Goal: Information Seeking & Learning: Find specific fact

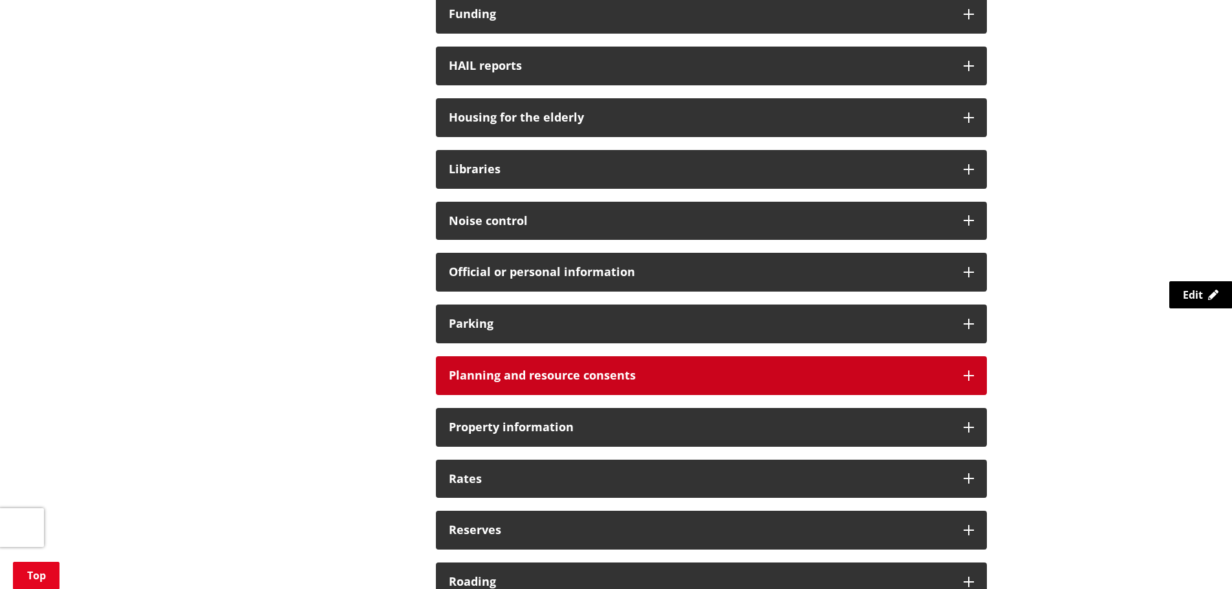
scroll to position [712, 0]
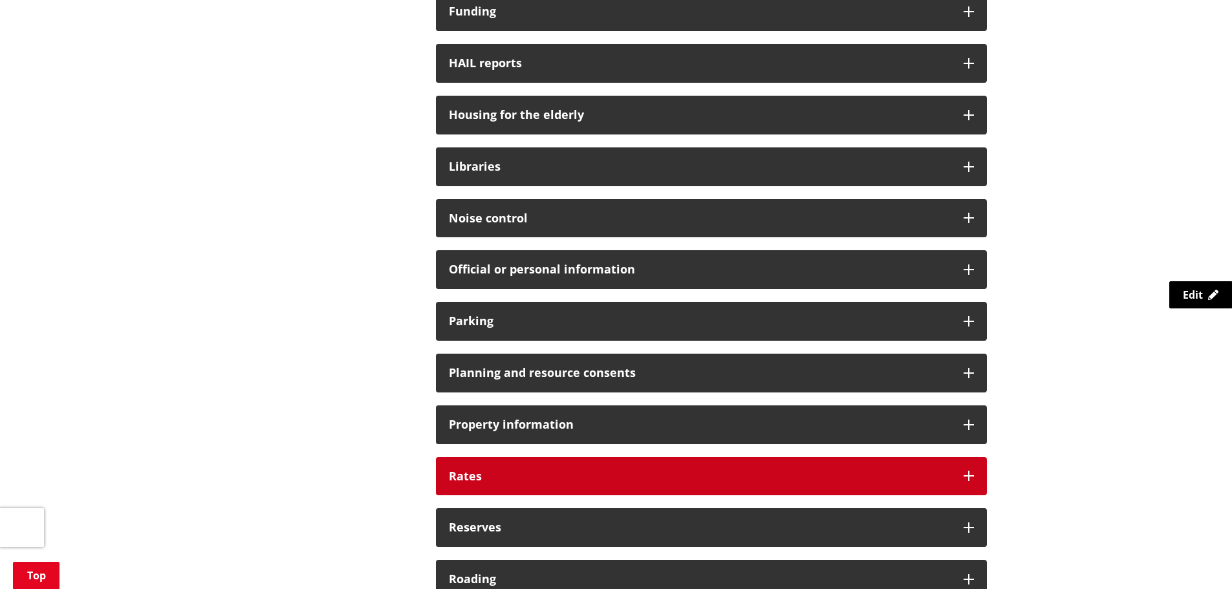
click at [711, 472] on h3 "Rates" at bounding box center [700, 476] width 502 height 13
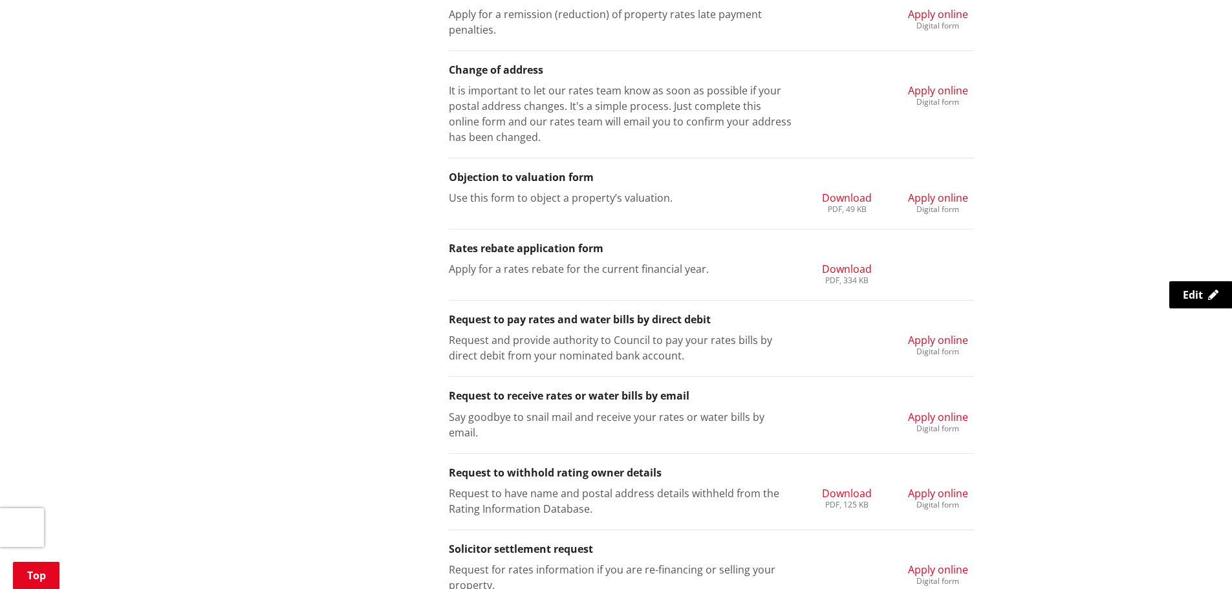
scroll to position [1423, 0]
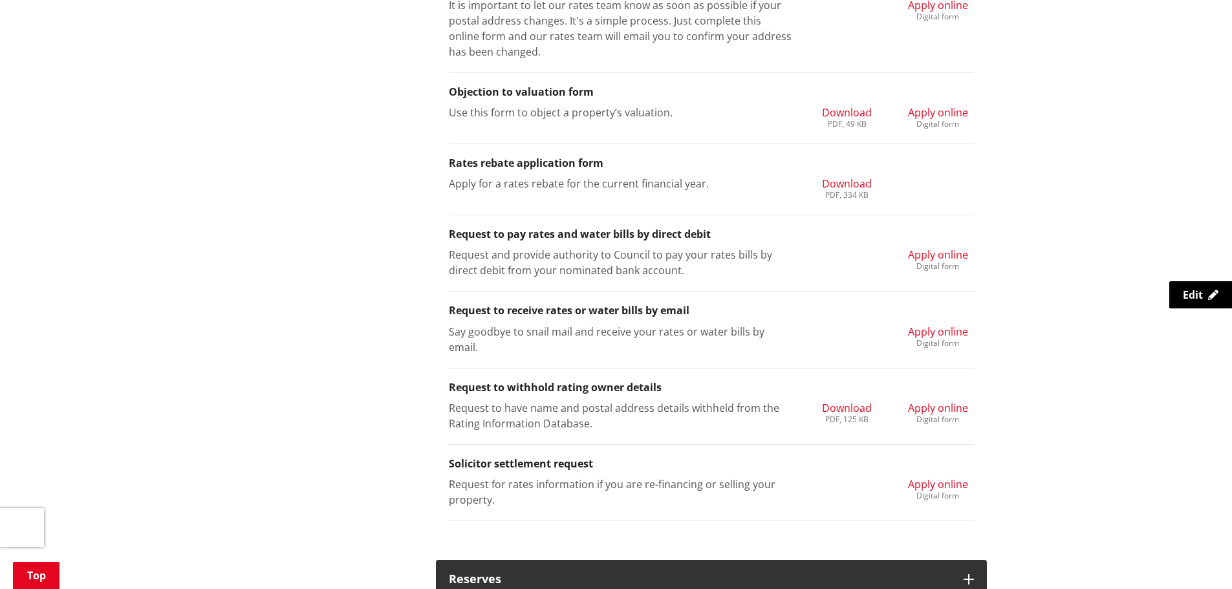
click at [924, 256] on span "Apply online" at bounding box center [938, 255] width 60 height 14
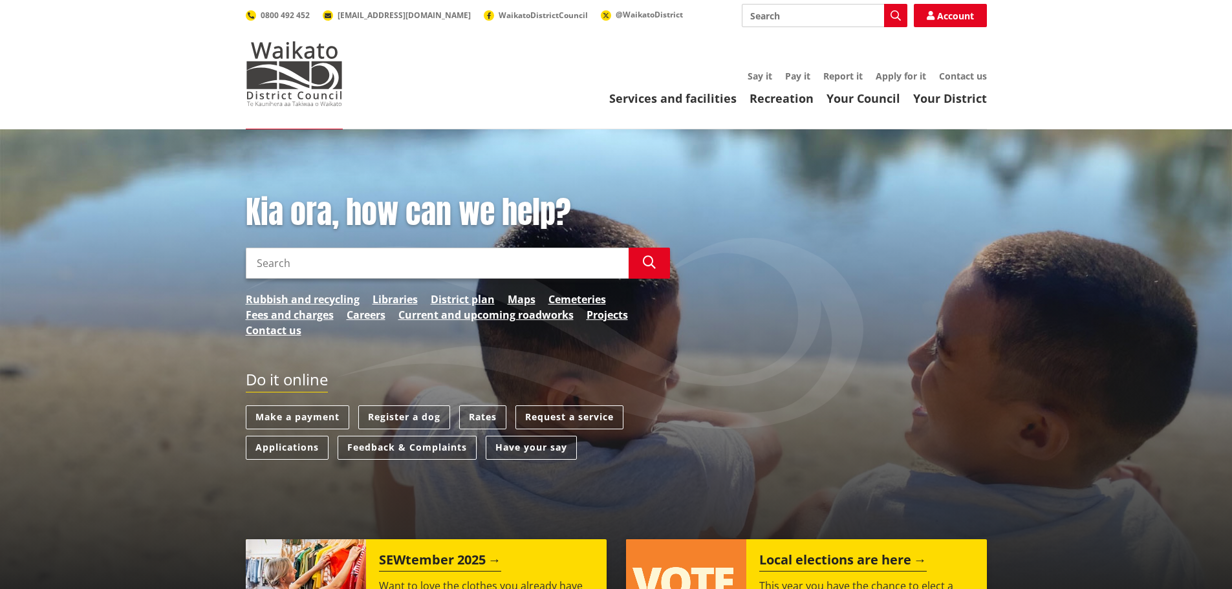
click at [825, 19] on input "Search" at bounding box center [825, 15] width 166 height 23
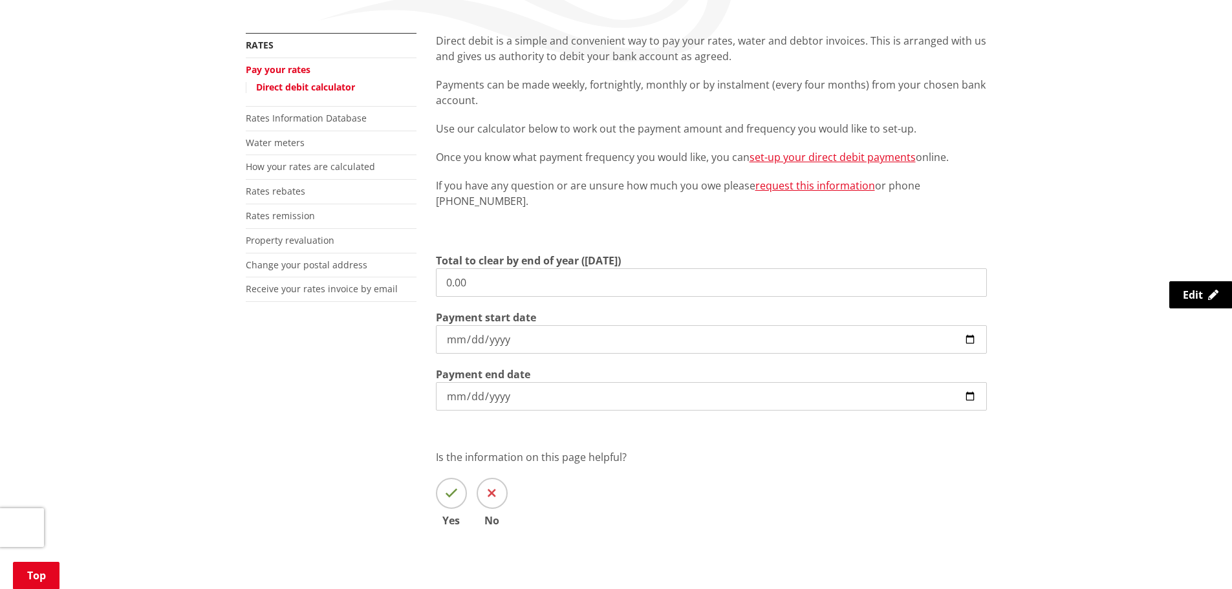
scroll to position [259, 0]
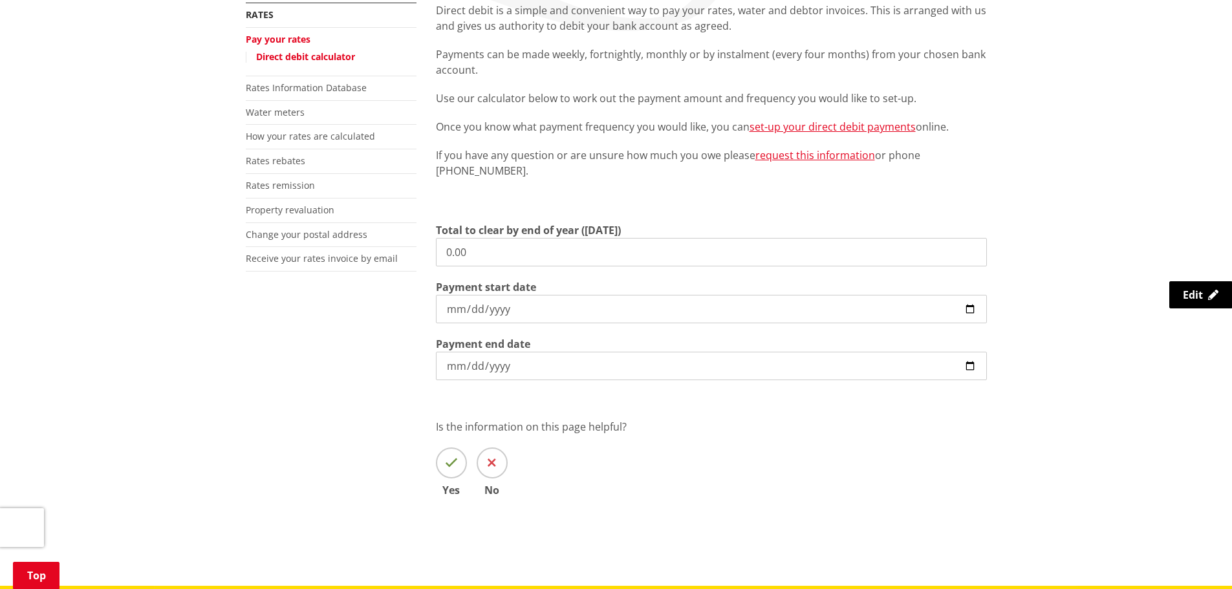
click at [521, 256] on input "0.00" at bounding box center [711, 252] width 551 height 28
drag, startPoint x: 446, startPoint y: 253, endPoint x: 478, endPoint y: 256, distance: 31.8
click at [446, 253] on input "0.00" at bounding box center [711, 252] width 551 height 28
drag, startPoint x: 478, startPoint y: 256, endPoint x: 431, endPoint y: 251, distance: 47.4
click at [431, 251] on div "Direct debit is a simple and convenient way to pay your rates, water and debtor…" at bounding box center [711, 269] width 571 height 532
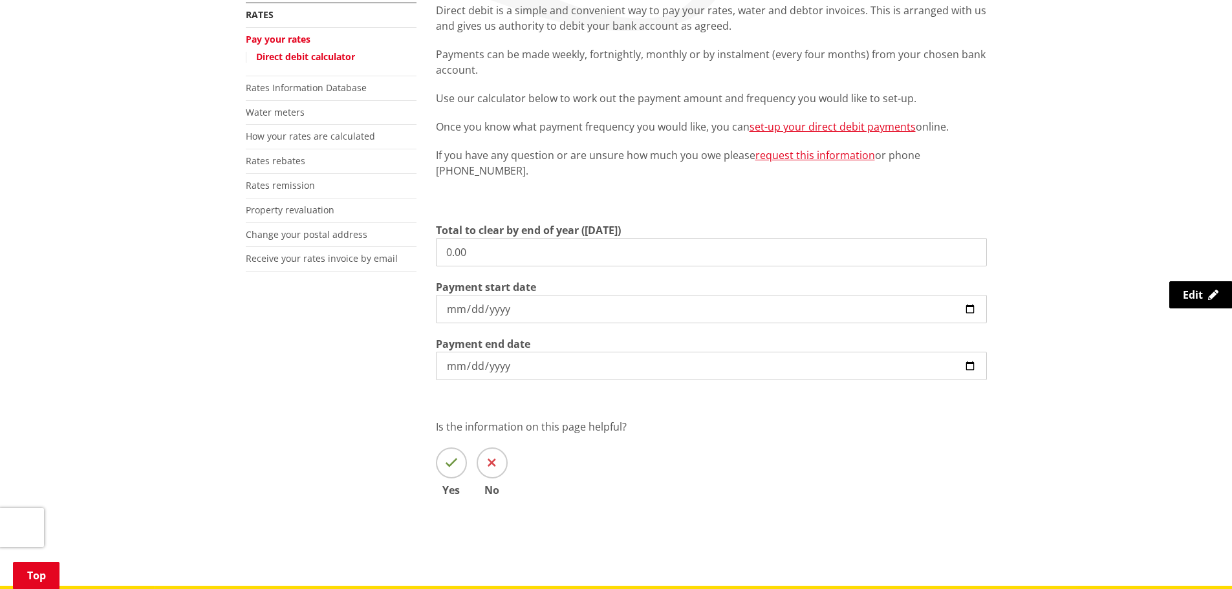
click at [618, 249] on input "0.00" at bounding box center [711, 252] width 551 height 28
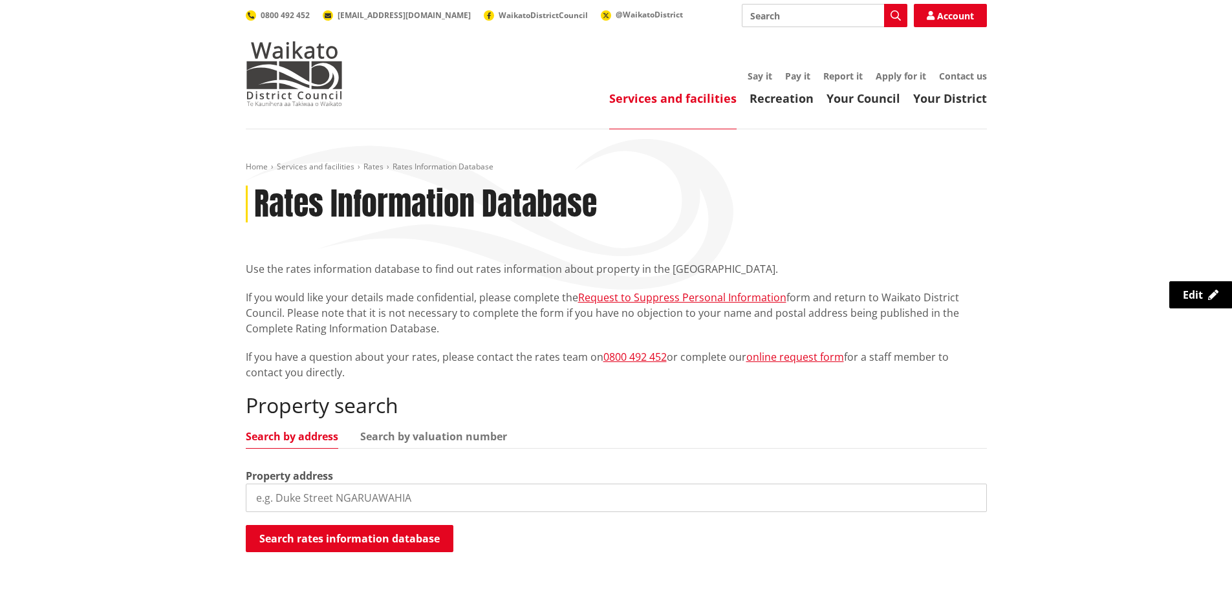
click at [524, 494] on input "search" at bounding box center [616, 498] width 741 height 28
click at [343, 496] on input "search" at bounding box center [616, 498] width 741 height 28
paste input "2010347"
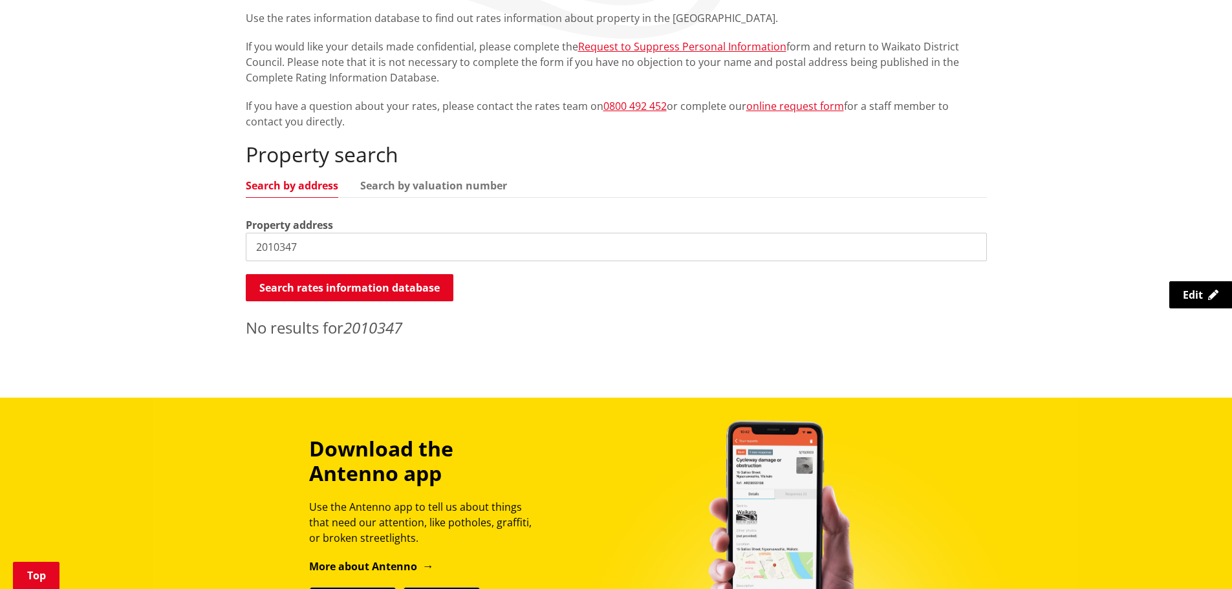
scroll to position [259, 0]
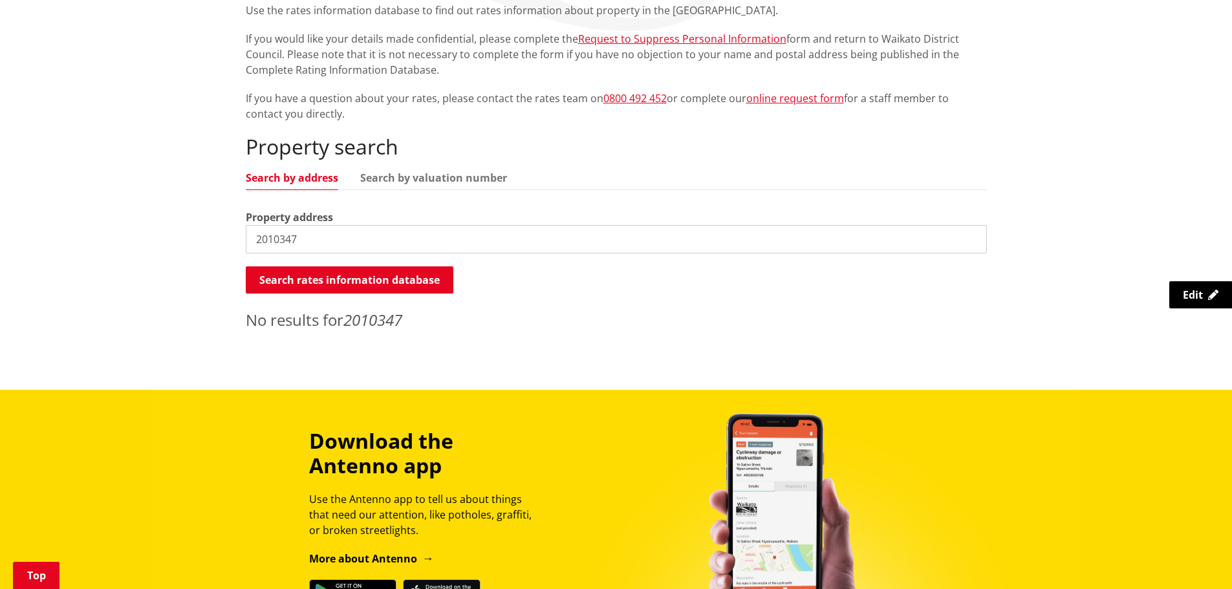
click at [322, 245] on input "2010347" at bounding box center [616, 239] width 741 height 28
drag, startPoint x: 316, startPoint y: 239, endPoint x: 254, endPoint y: 239, distance: 62.8
click at [254, 239] on input "2010347" at bounding box center [616, 239] width 741 height 28
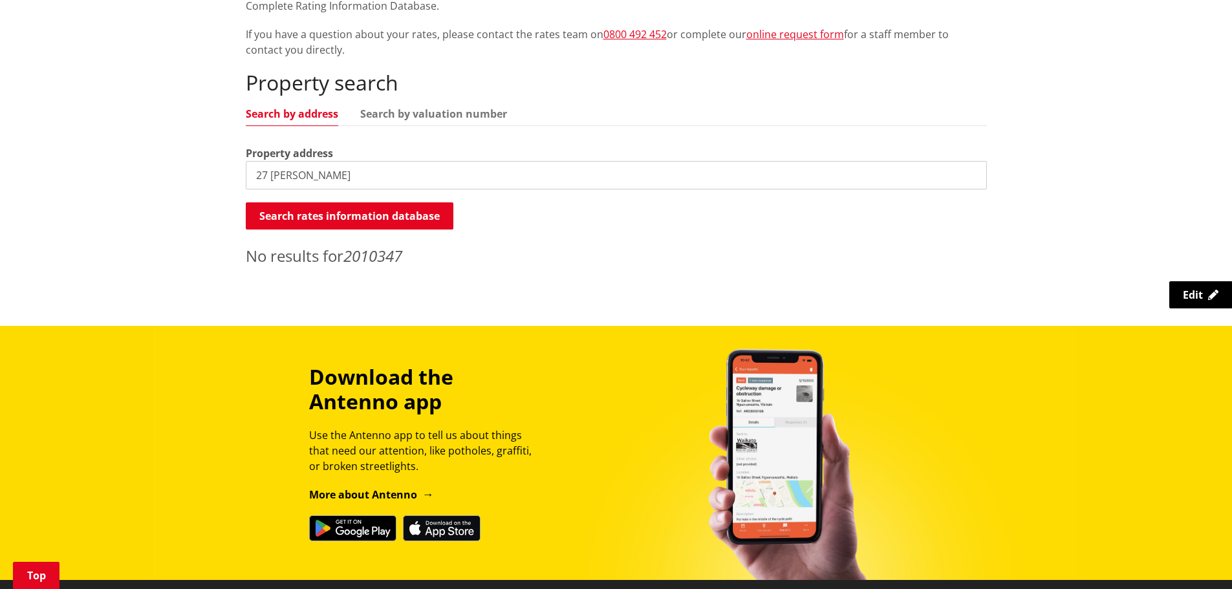
scroll to position [323, 0]
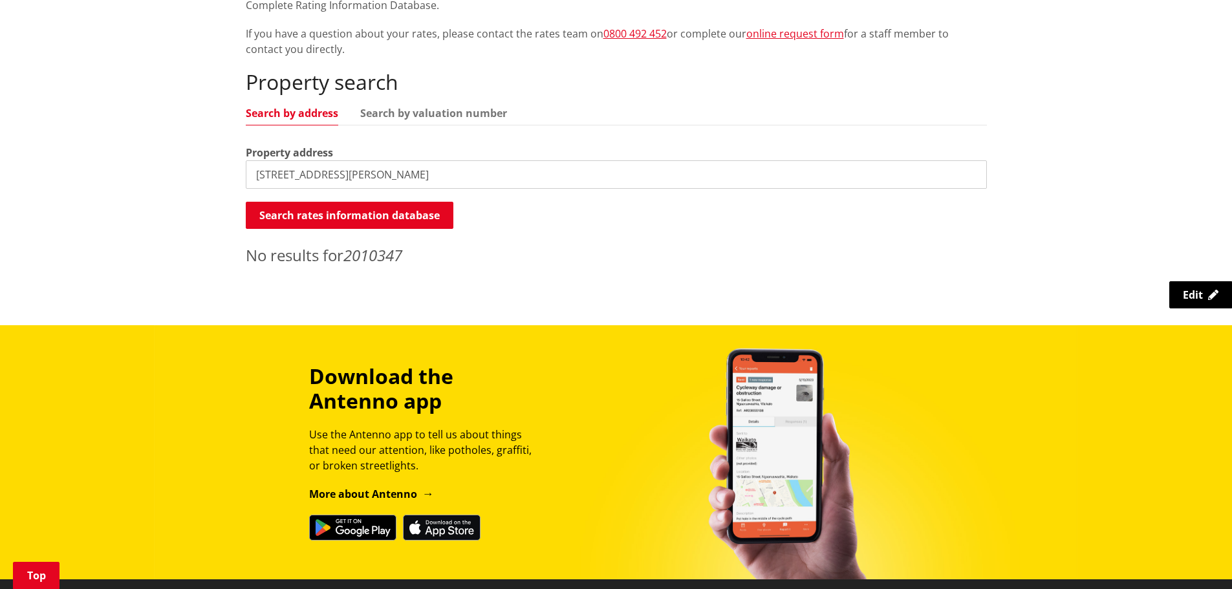
type input "27 robertson street"
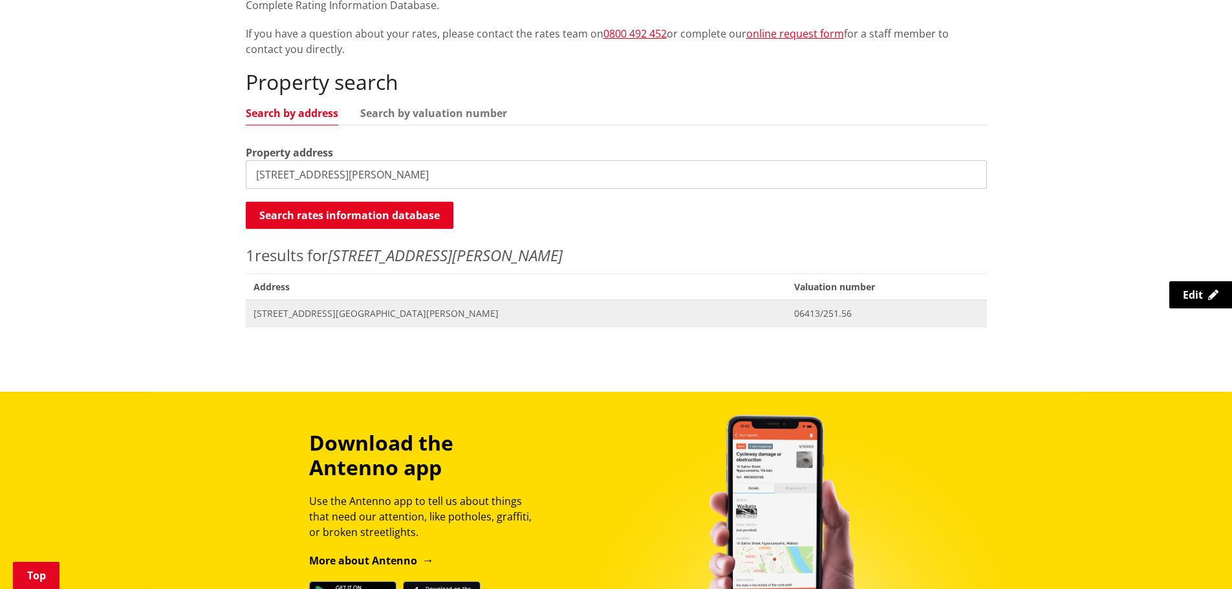
click at [395, 323] on span "Address 27 Robertson Street RAGLAN" at bounding box center [517, 313] width 542 height 27
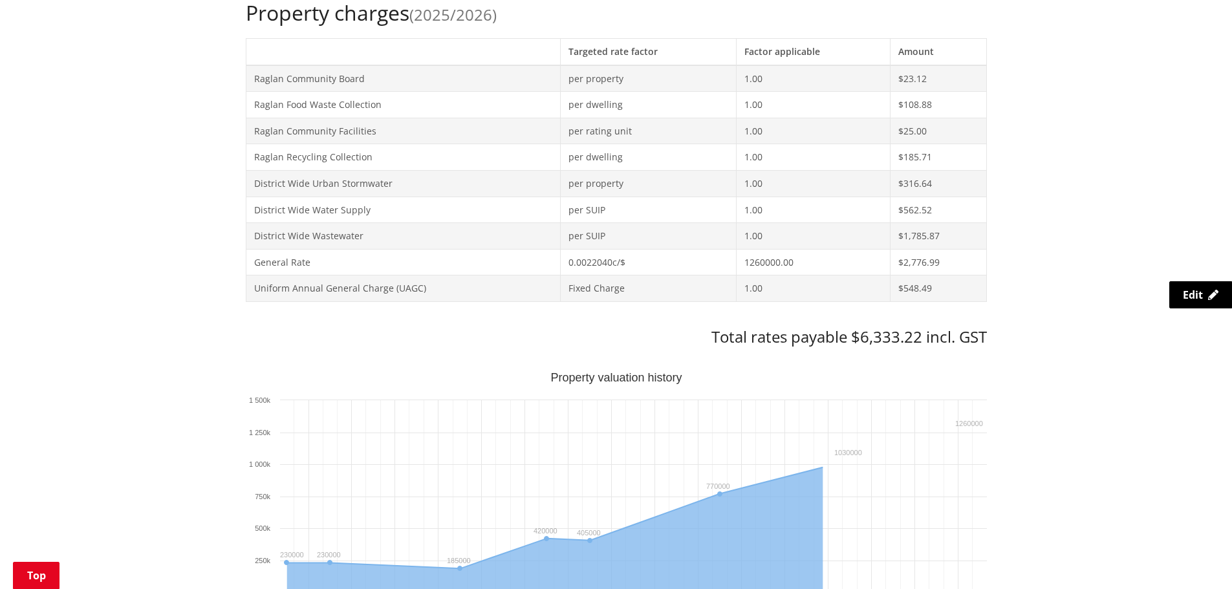
scroll to position [712, 0]
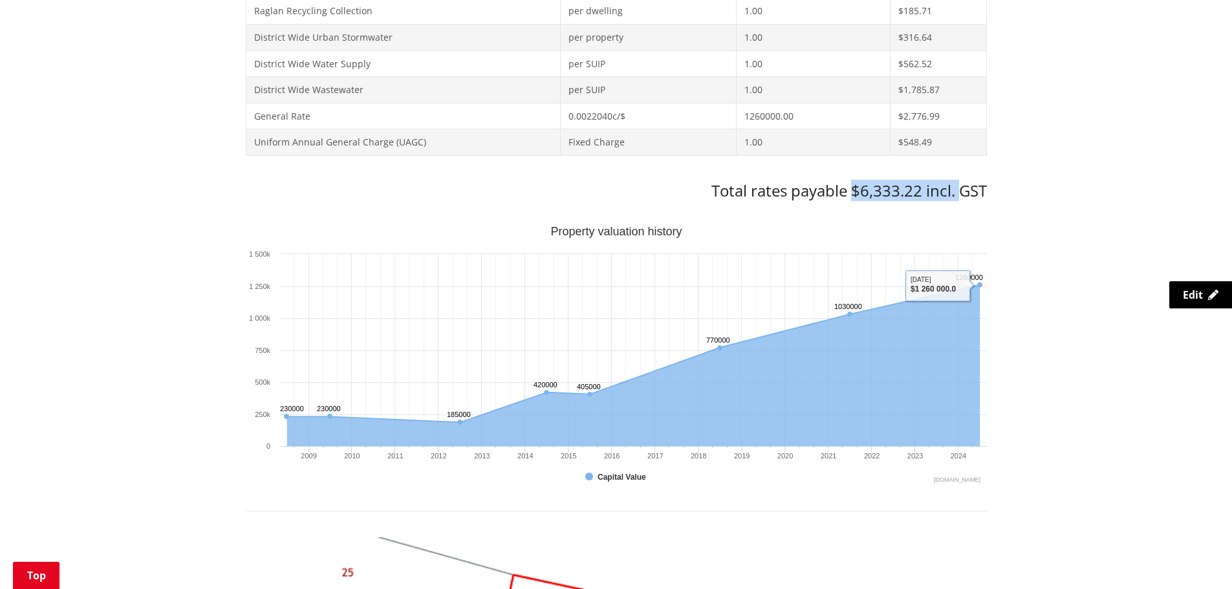
drag, startPoint x: 855, startPoint y: 179, endPoint x: 968, endPoint y: 182, distance: 112.6
click at [968, 182] on div "Property charges (2025/2026) Targeted rate factor Factor applicable Amount Ragl…" at bounding box center [616, 27] width 741 height 346
click at [1029, 188] on div "Home Services and facilities Rates Rates Information Database Rates Information…" at bounding box center [616, 337] width 1232 height 1839
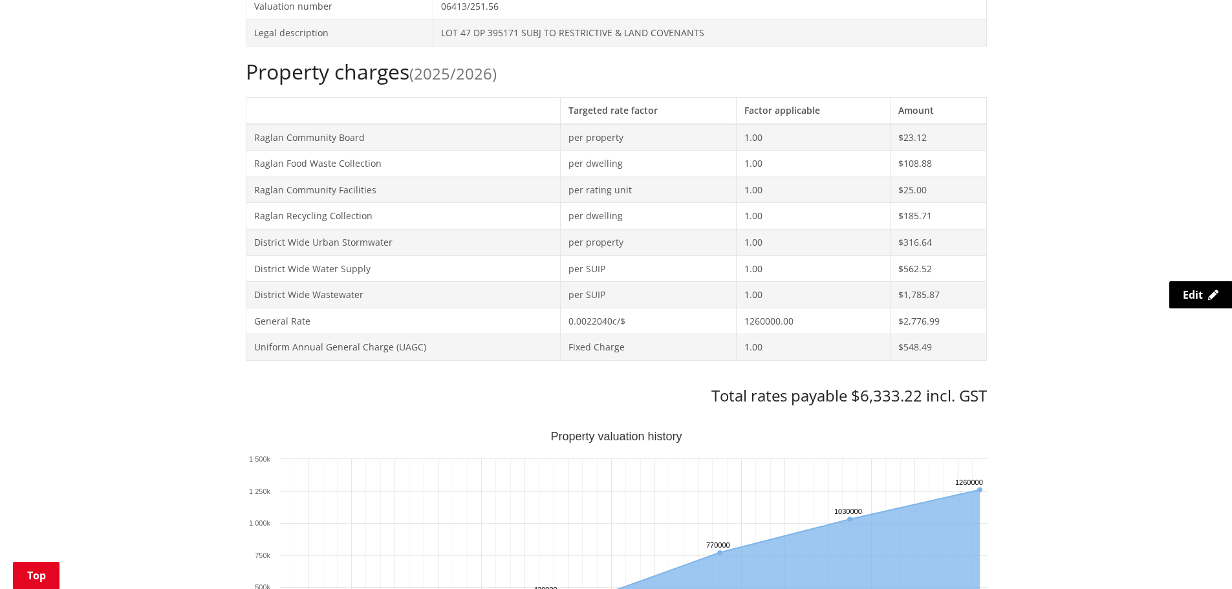
scroll to position [518, 0]
